Goal: Transaction & Acquisition: Purchase product/service

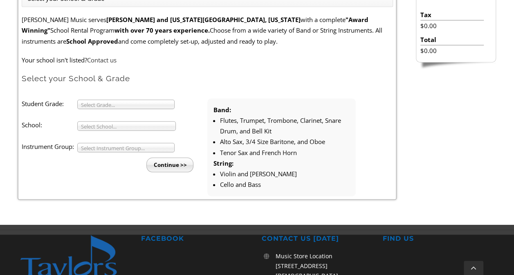
scroll to position [245, 0]
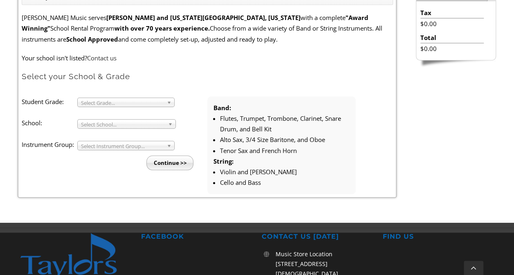
click at [166, 101] on link "Select Grade..." at bounding box center [125, 102] width 97 height 9
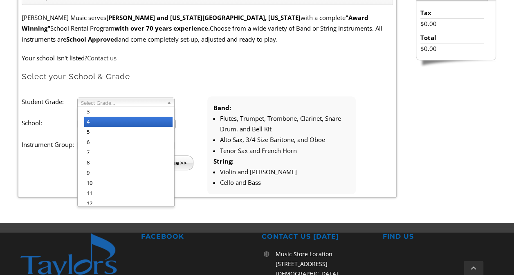
click at [112, 123] on li "4" at bounding box center [128, 122] width 88 height 10
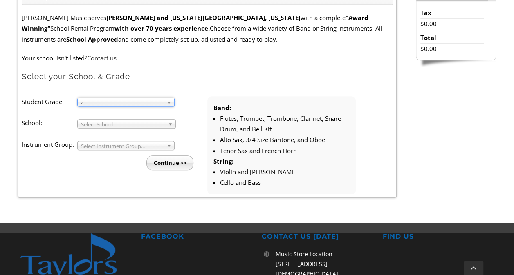
click at [163, 125] on span "Select School..." at bounding box center [123, 125] width 84 height 10
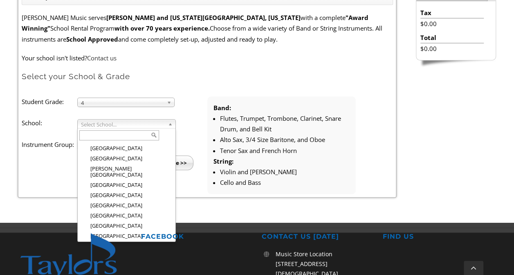
scroll to position [625, 0]
click at [118, 135] on input "text" at bounding box center [119, 135] width 80 height 10
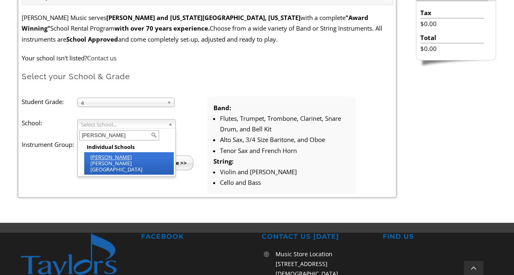
type input "nott"
click at [110, 160] on li "Nott ingham Elementary" at bounding box center [129, 163] width 90 height 22
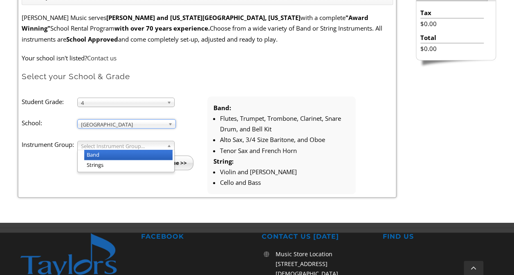
click at [168, 144] on b at bounding box center [170, 145] width 7 height 9
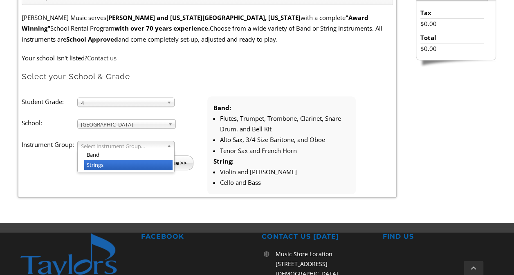
click at [121, 166] on li "Strings" at bounding box center [128, 165] width 88 height 10
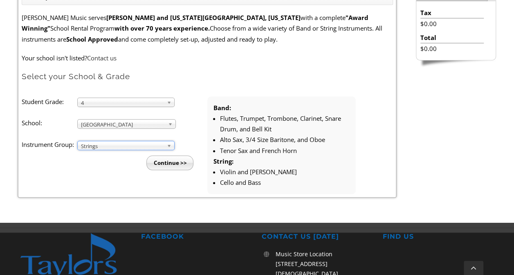
click at [177, 165] on input "Continue >>" at bounding box center [169, 163] width 47 height 15
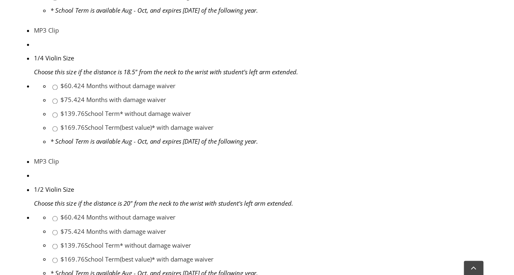
scroll to position [531, 0]
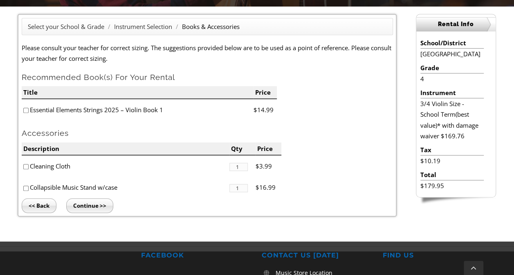
scroll to position [204, 0]
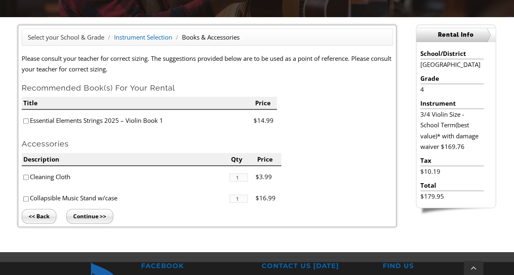
click at [156, 36] on link "Instrument Selection" at bounding box center [143, 37] width 58 height 8
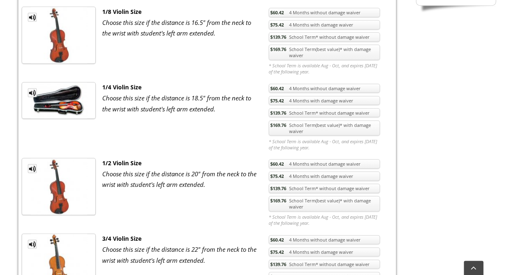
scroll to position [368, 0]
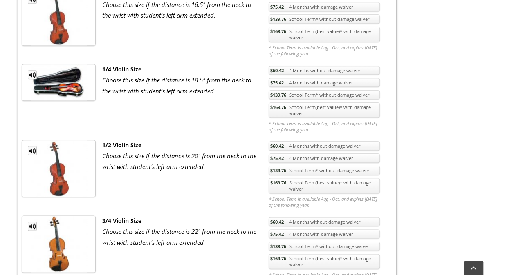
click at [321, 243] on link "$139.76 School Term* without damage waiver" at bounding box center [324, 246] width 111 height 9
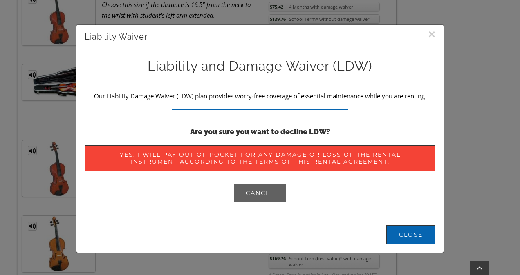
click at [260, 198] on link "Cancel" at bounding box center [260, 193] width 54 height 19
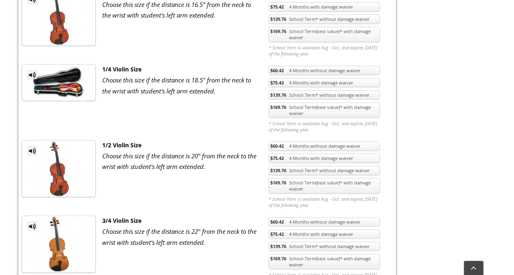
scroll to position [409, 0]
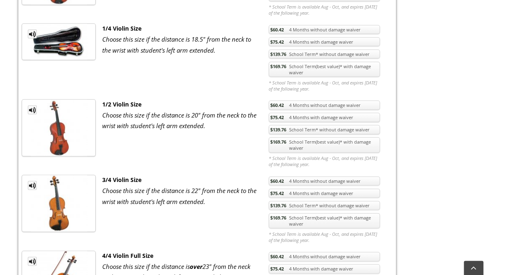
click at [315, 222] on link "$169.76 School Term(best value)* with damage waiver" at bounding box center [324, 221] width 111 height 16
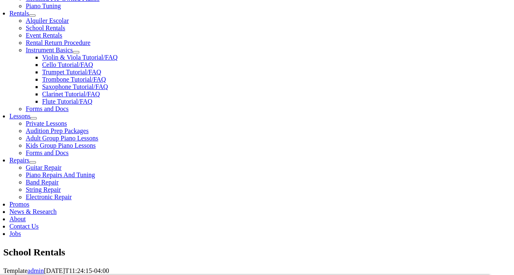
scroll to position [245, 0]
